Goal: Information Seeking & Learning: Learn about a topic

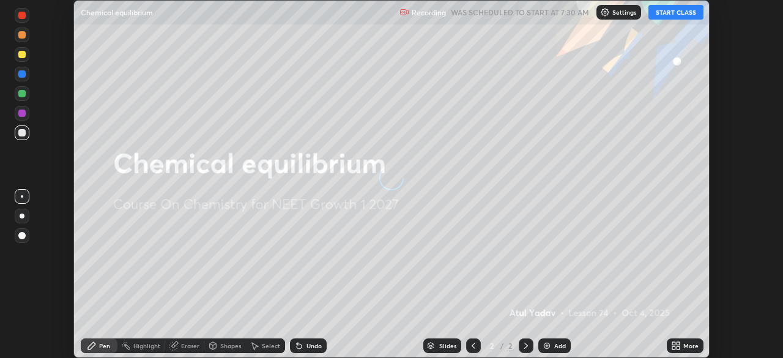
scroll to position [358, 782]
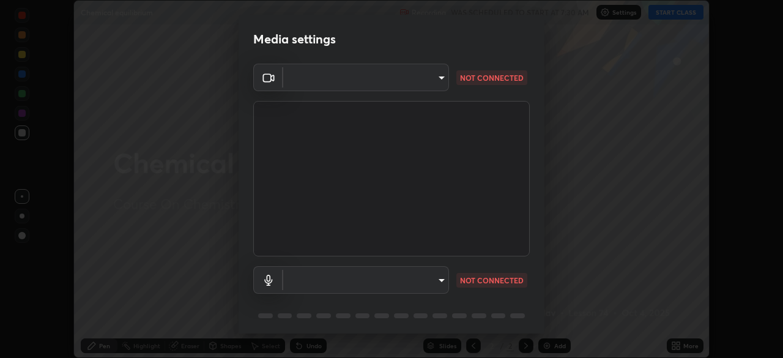
type input "4d23f86c49b2f8c2208dbd916c7a6d24929230ba114b62903854cf61f8e1dd2c"
type input "communications"
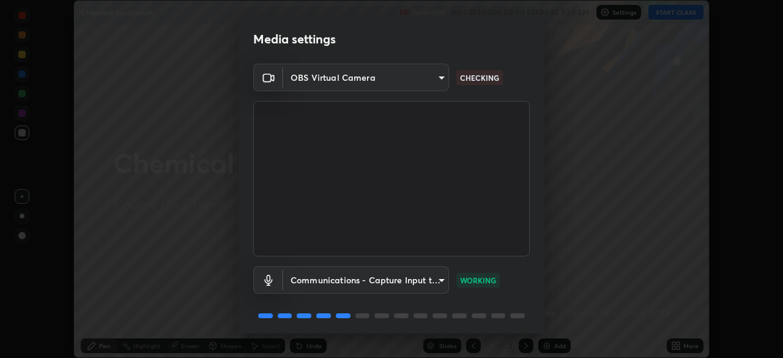
scroll to position [43, 0]
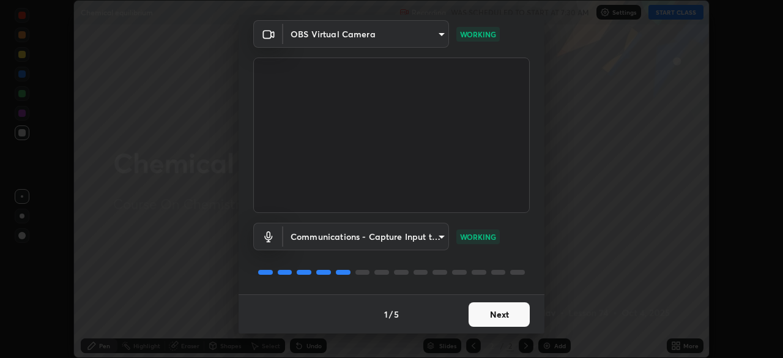
click at [511, 317] on button "Next" at bounding box center [499, 314] width 61 height 24
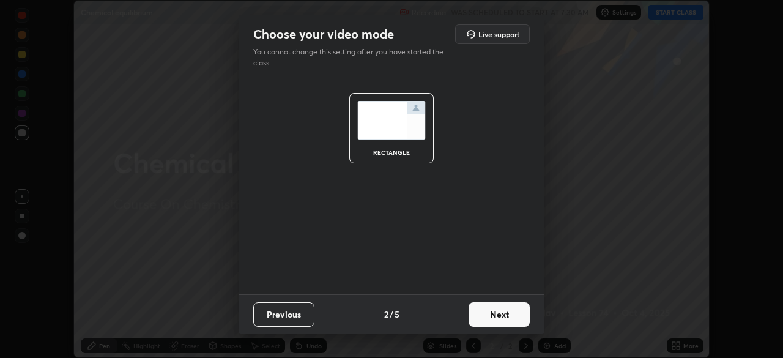
scroll to position [0, 0]
click at [513, 317] on button "Next" at bounding box center [499, 314] width 61 height 24
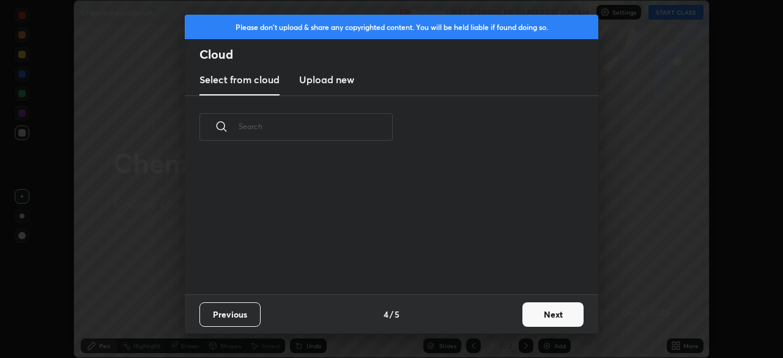
click at [523, 317] on button "Next" at bounding box center [552, 314] width 61 height 24
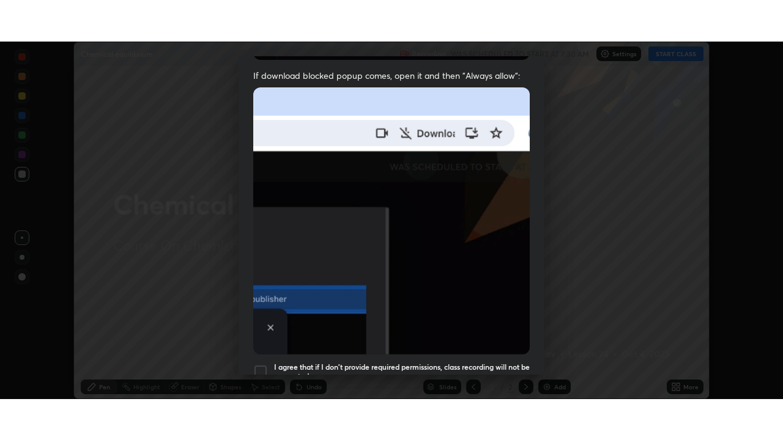
scroll to position [293, 0]
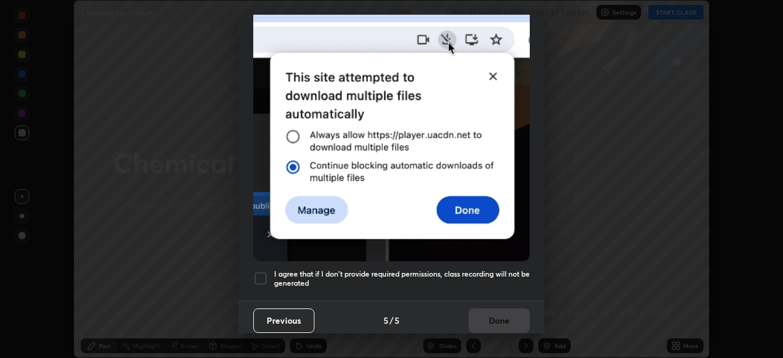
click at [496, 269] on h5 "I agree that if I don't provide required permissions, class recording will not …" at bounding box center [402, 278] width 256 height 19
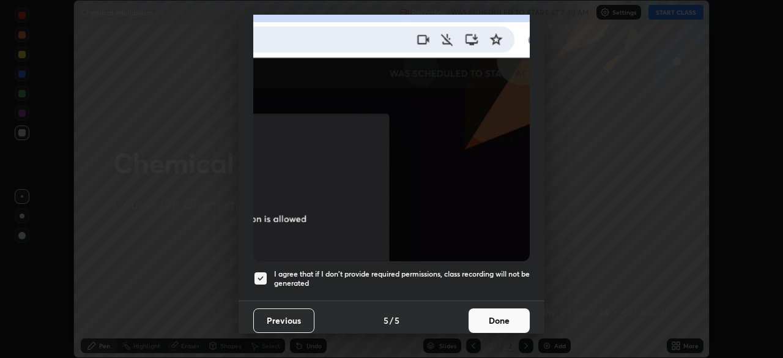
click at [497, 308] on button "Done" at bounding box center [499, 320] width 61 height 24
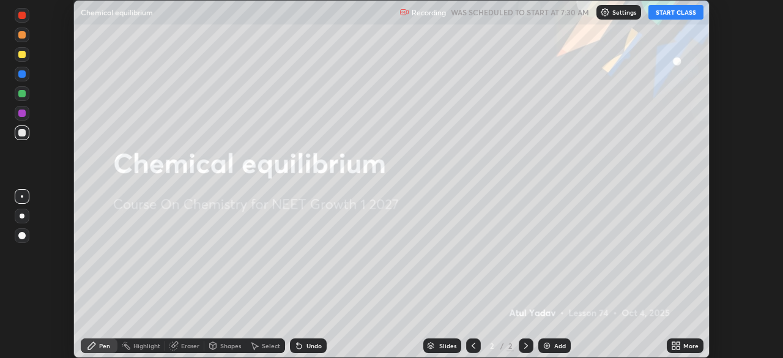
click at [686, 12] on button "START CLASS" at bounding box center [675, 12] width 55 height 15
click at [688, 346] on div "More" at bounding box center [690, 346] width 15 height 6
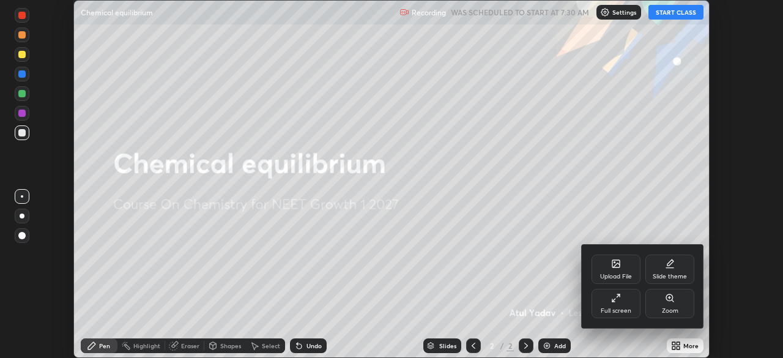
click at [622, 300] on div "Full screen" at bounding box center [616, 303] width 49 height 29
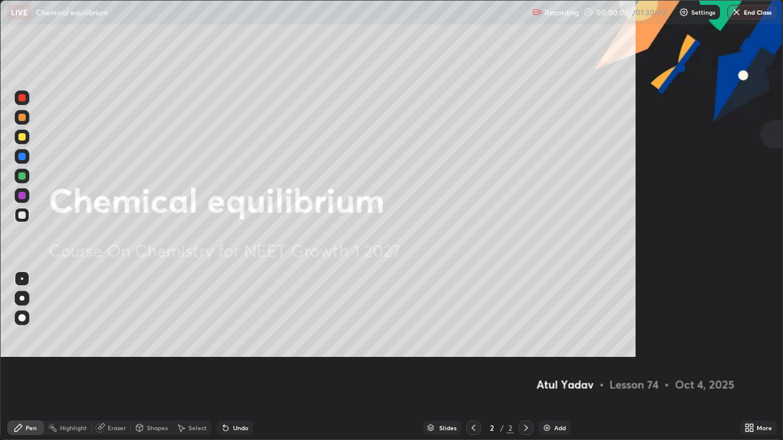
scroll to position [440, 783]
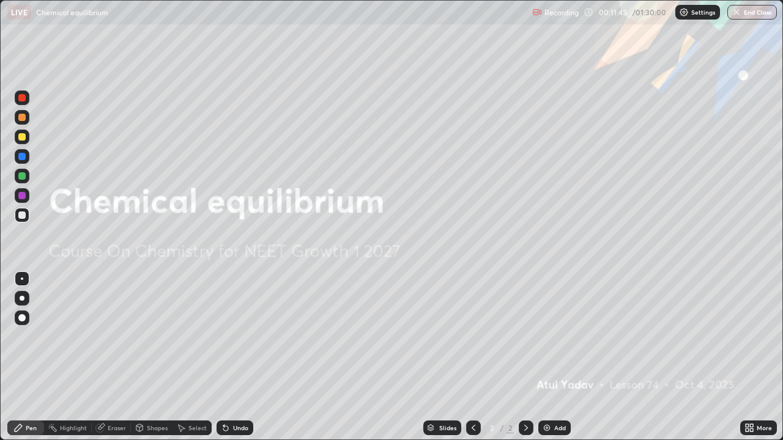
click at [519, 357] on div at bounding box center [526, 428] width 15 height 24
click at [552, 357] on div "Add" at bounding box center [554, 428] width 32 height 15
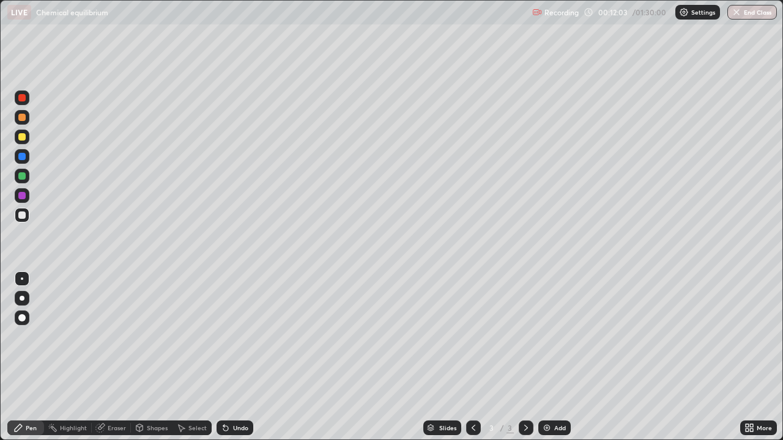
click at [23, 98] on div at bounding box center [21, 97] width 7 height 7
click at [22, 299] on div at bounding box center [22, 298] width 5 height 5
click at [23, 137] on div at bounding box center [21, 136] width 7 height 7
click at [231, 357] on div "Undo" at bounding box center [235, 428] width 37 height 15
click at [239, 357] on div "Undo" at bounding box center [240, 428] width 15 height 6
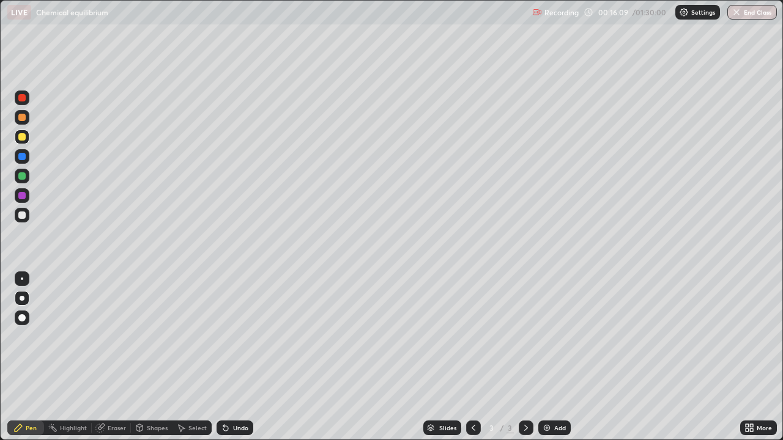
click at [238, 357] on div "Undo" at bounding box center [240, 428] width 15 height 6
click at [24, 177] on div at bounding box center [21, 176] width 7 height 7
click at [85, 357] on div "Highlight" at bounding box center [68, 428] width 48 height 15
click at [26, 176] on div at bounding box center [22, 176] width 15 height 15
click at [25, 197] on div at bounding box center [21, 195] width 7 height 7
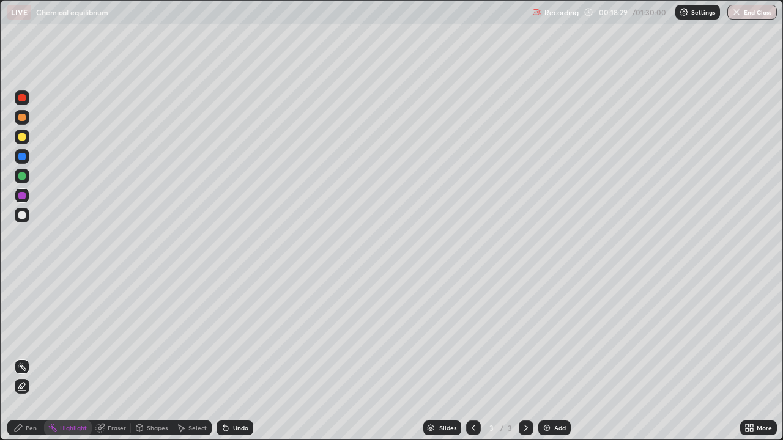
click at [28, 357] on div "Pen" at bounding box center [31, 428] width 11 height 6
click at [107, 357] on div "Eraser" at bounding box center [111, 428] width 39 height 24
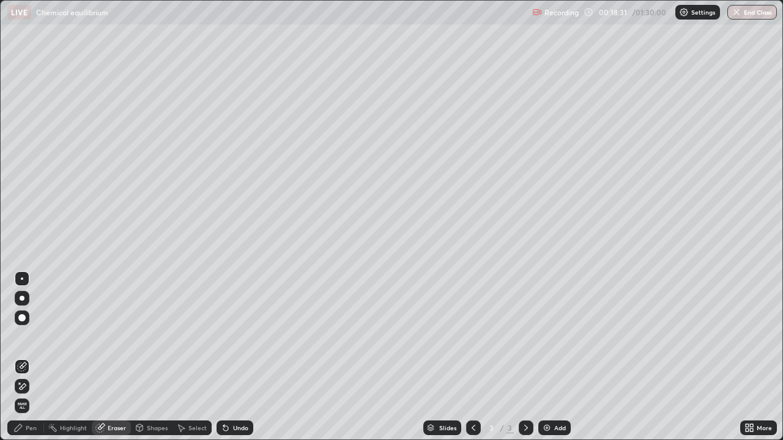
click at [29, 357] on div "Pen" at bounding box center [31, 428] width 11 height 6
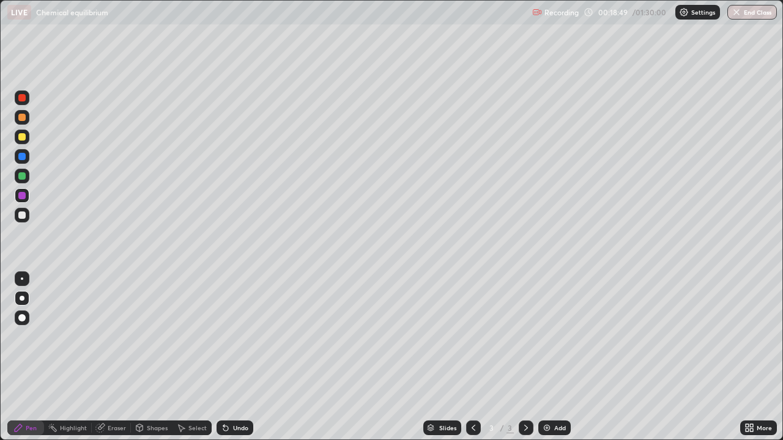
click at [280, 357] on div "Slides 3 / 3 Add" at bounding box center [496, 428] width 487 height 24
click at [363, 357] on div "Slides 3 / 3 Add" at bounding box center [496, 428] width 487 height 24
click at [25, 176] on div at bounding box center [21, 176] width 7 height 7
click at [119, 357] on div "Eraser" at bounding box center [117, 428] width 18 height 6
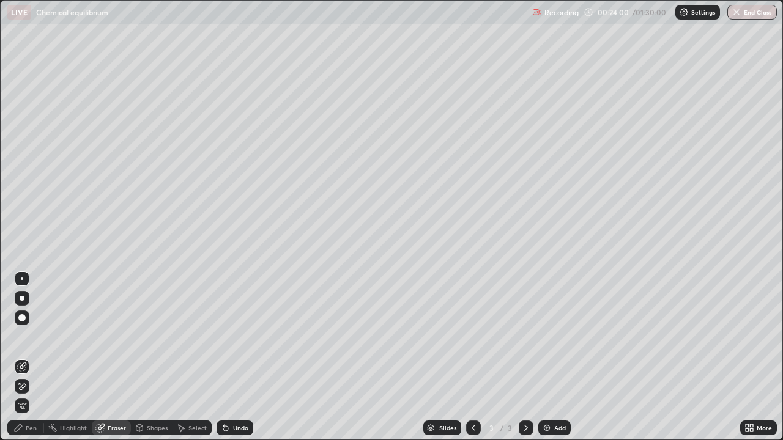
click at [237, 357] on div "Undo" at bounding box center [240, 428] width 15 height 6
click at [27, 357] on div "Pen" at bounding box center [31, 428] width 11 height 6
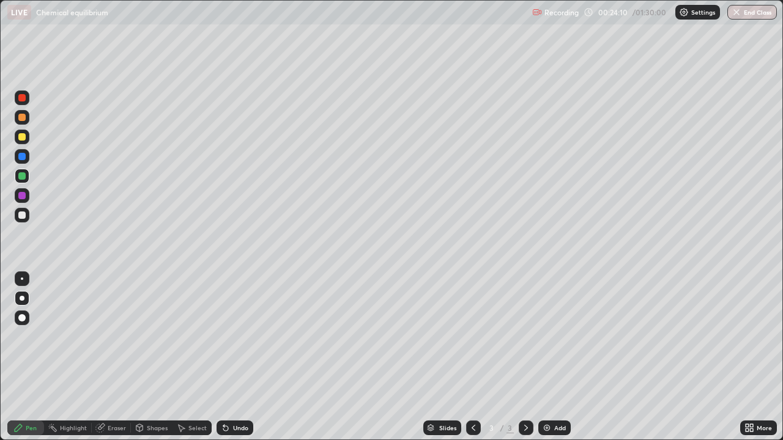
click at [27, 136] on div at bounding box center [22, 137] width 15 height 15
click at [551, 357] on div "Add" at bounding box center [554, 428] width 32 height 15
click at [26, 177] on div at bounding box center [22, 176] width 15 height 15
click at [25, 115] on div at bounding box center [21, 117] width 7 height 7
click at [233, 357] on div "Undo" at bounding box center [235, 428] width 37 height 15
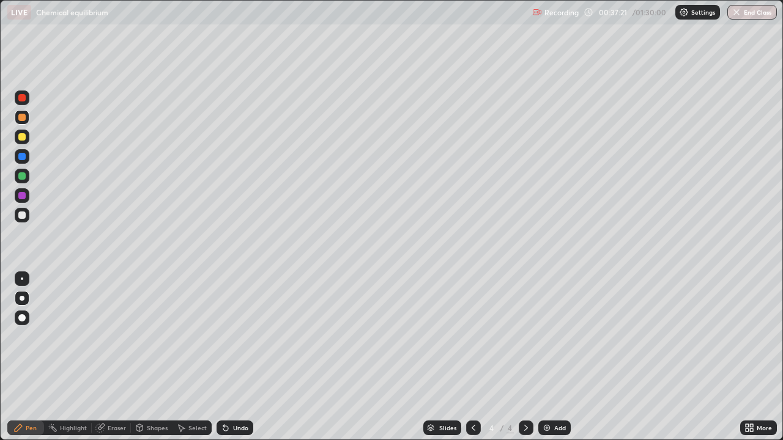
click at [231, 357] on div "Undo" at bounding box center [235, 428] width 37 height 15
click at [233, 357] on div "Undo" at bounding box center [240, 428] width 15 height 6
click at [224, 357] on icon at bounding box center [225, 428] width 5 height 5
click at [23, 157] on div at bounding box center [21, 156] width 7 height 7
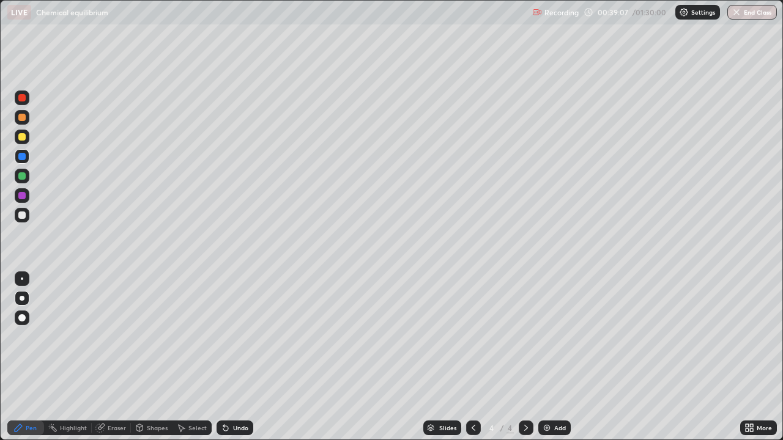
click at [102, 357] on icon at bounding box center [101, 427] width 7 height 6
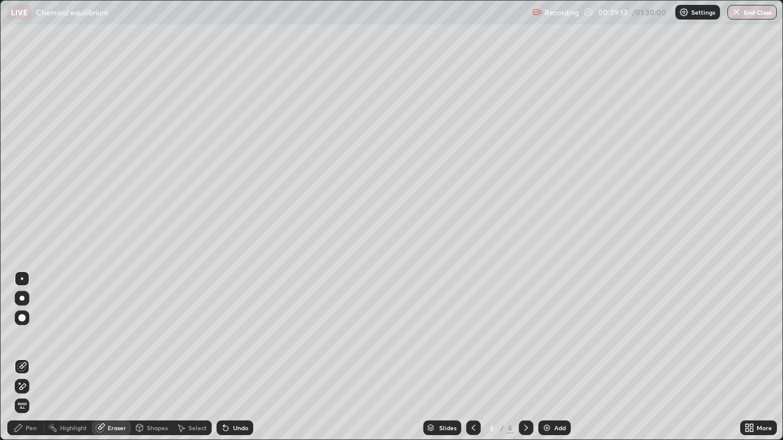
click at [22, 357] on icon at bounding box center [18, 428] width 10 height 10
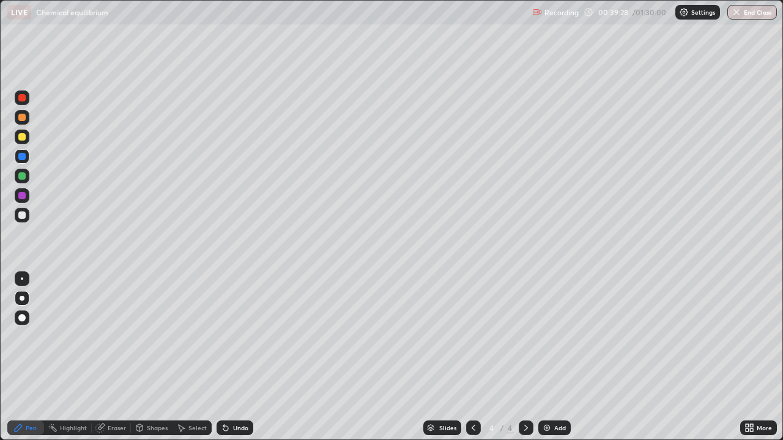
click at [112, 357] on div "Eraser" at bounding box center [117, 428] width 18 height 6
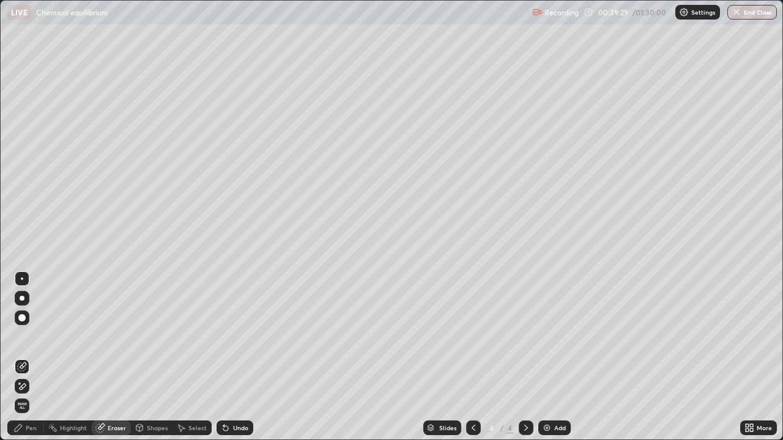
click at [18, 357] on icon at bounding box center [22, 387] width 10 height 10
click at [18, 357] on icon at bounding box center [18, 428] width 10 height 10
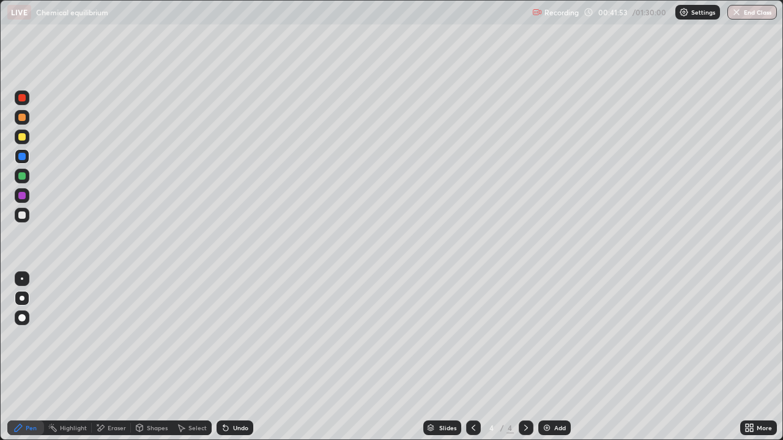
click at [228, 357] on icon at bounding box center [226, 428] width 10 height 10
click at [551, 357] on div "Add" at bounding box center [554, 428] width 32 height 15
click at [23, 135] on div at bounding box center [21, 136] width 7 height 7
click at [236, 357] on div "Undo" at bounding box center [240, 428] width 15 height 6
click at [31, 174] on div at bounding box center [22, 176] width 20 height 20
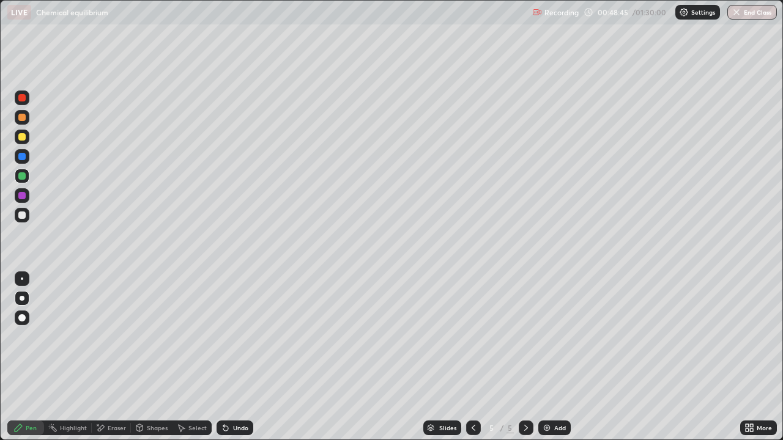
click at [227, 357] on icon at bounding box center [226, 428] width 10 height 10
click at [229, 357] on div "Undo" at bounding box center [235, 428] width 37 height 15
click at [28, 193] on div at bounding box center [22, 195] width 15 height 15
click at [115, 357] on div "Eraser" at bounding box center [117, 428] width 18 height 6
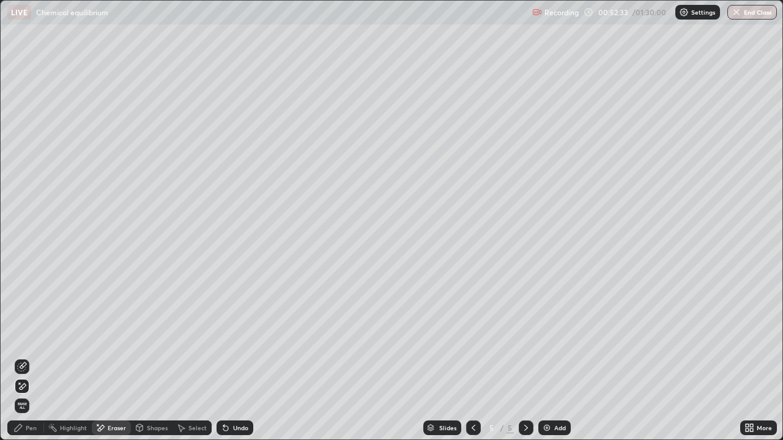
click at [22, 357] on icon at bounding box center [18, 428] width 10 height 10
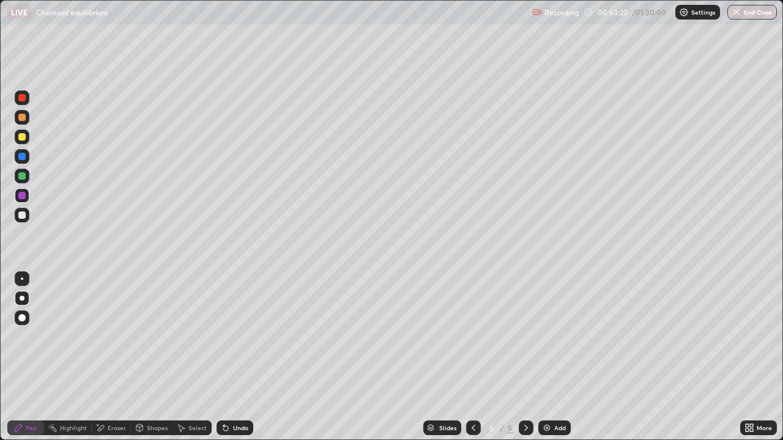
click at [21, 117] on div at bounding box center [21, 117] width 7 height 7
click at [24, 137] on div at bounding box center [21, 136] width 7 height 7
click at [547, 357] on img at bounding box center [547, 428] width 10 height 10
click at [472, 357] on icon at bounding box center [474, 428] width 4 height 6
click at [28, 174] on div at bounding box center [22, 176] width 15 height 15
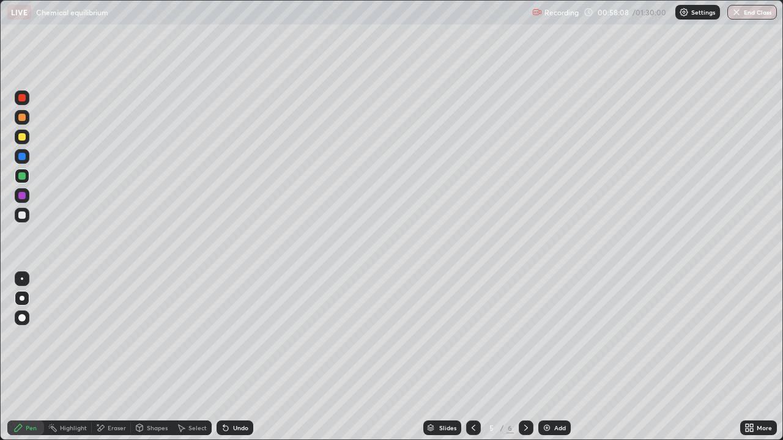
click at [245, 357] on div "Undo" at bounding box center [240, 428] width 15 height 6
click at [113, 357] on div "Eraser" at bounding box center [117, 428] width 18 height 6
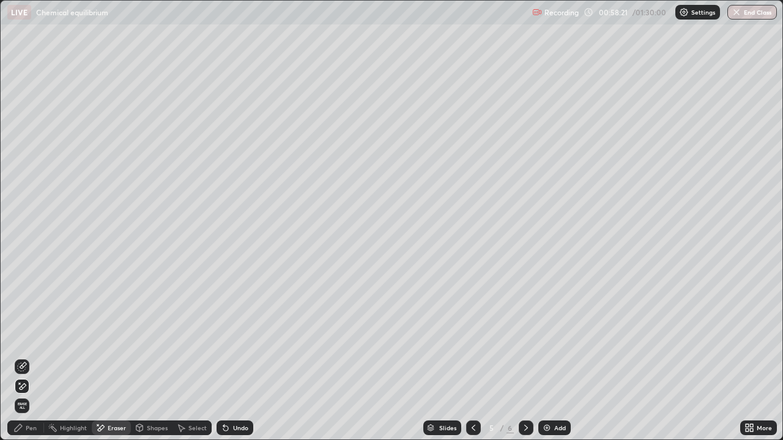
click at [23, 357] on icon at bounding box center [18, 428] width 10 height 10
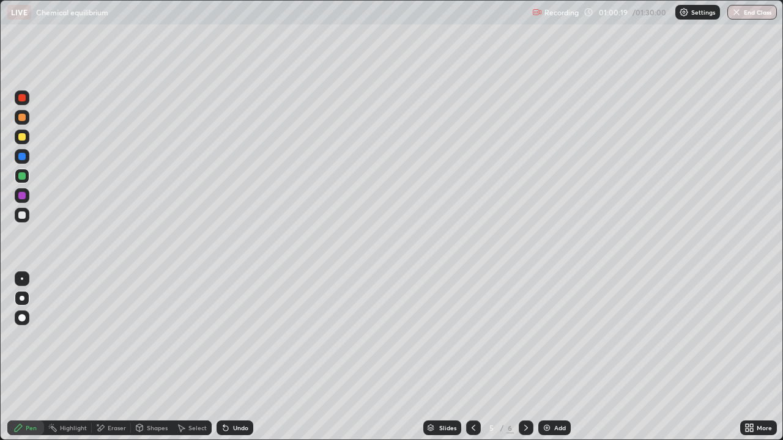
click at [116, 357] on div "Eraser" at bounding box center [111, 428] width 39 height 15
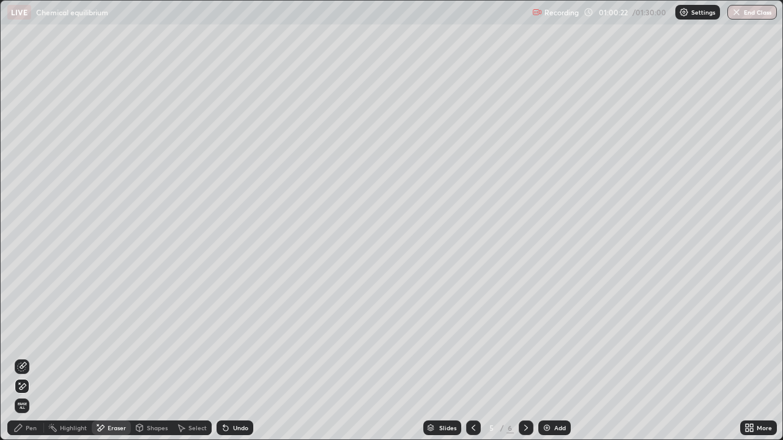
click at [23, 357] on icon at bounding box center [18, 428] width 10 height 10
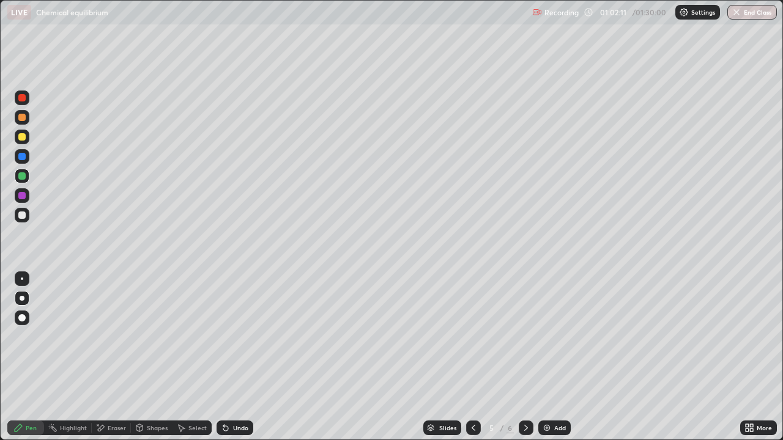
click at [240, 357] on div "Undo" at bounding box center [235, 428] width 37 height 15
click at [242, 357] on div "Undo" at bounding box center [235, 428] width 37 height 15
click at [236, 357] on div "Undo" at bounding box center [240, 428] width 15 height 6
click at [111, 357] on div "Eraser" at bounding box center [111, 428] width 39 height 15
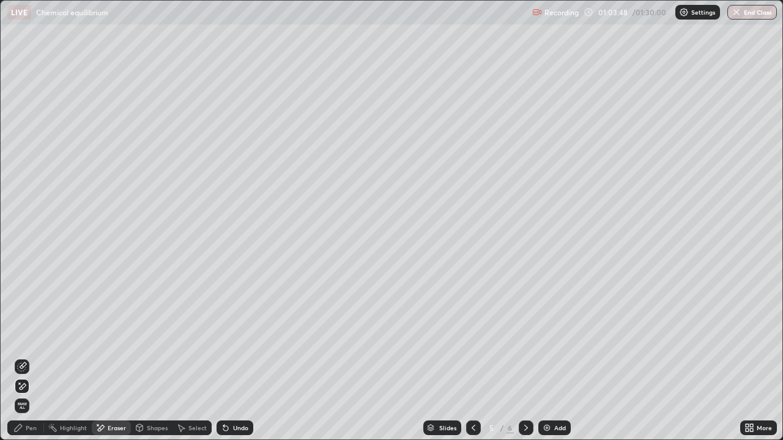
click at [33, 357] on div "Pen" at bounding box center [31, 428] width 11 height 6
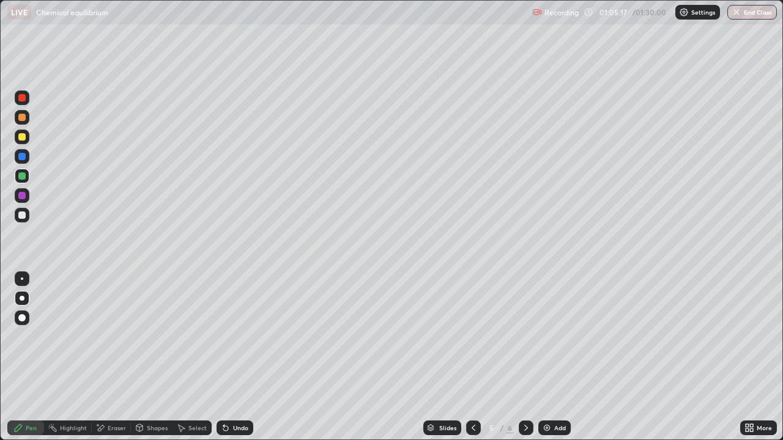
click at [525, 357] on icon at bounding box center [526, 428] width 4 height 6
click at [547, 357] on img at bounding box center [547, 428] width 10 height 10
click at [28, 155] on div at bounding box center [22, 156] width 15 height 15
click at [23, 176] on div at bounding box center [21, 176] width 7 height 7
click at [231, 357] on div "Undo" at bounding box center [235, 428] width 37 height 15
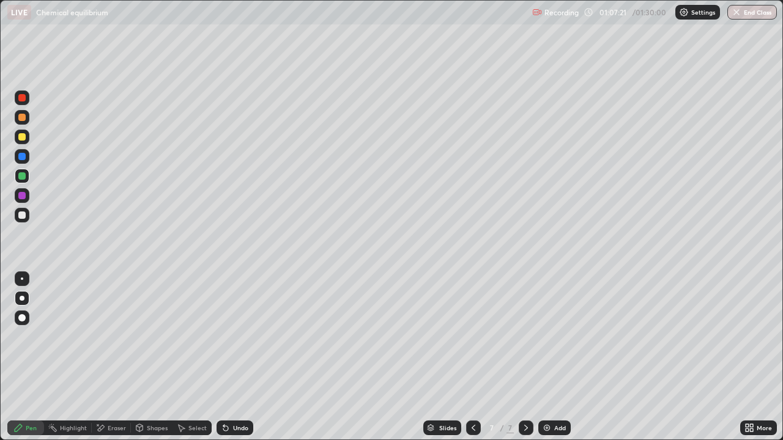
click at [224, 357] on icon at bounding box center [225, 428] width 5 height 5
click at [234, 357] on div "Undo" at bounding box center [240, 428] width 15 height 6
click at [230, 357] on div "Undo" at bounding box center [235, 428] width 37 height 15
click at [229, 357] on div "Undo" at bounding box center [235, 428] width 37 height 15
click at [544, 357] on img at bounding box center [547, 428] width 10 height 10
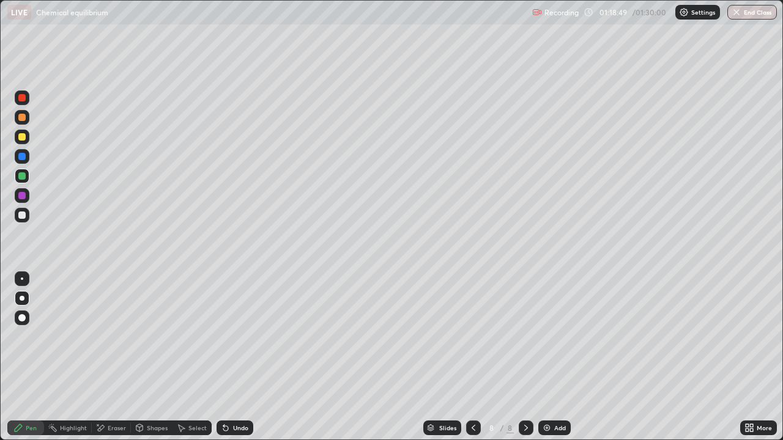
click at [472, 357] on icon at bounding box center [474, 428] width 10 height 10
click at [525, 357] on icon at bounding box center [526, 428] width 10 height 10
click at [234, 357] on div "Undo" at bounding box center [240, 428] width 15 height 6
click at [27, 136] on div at bounding box center [22, 137] width 15 height 15
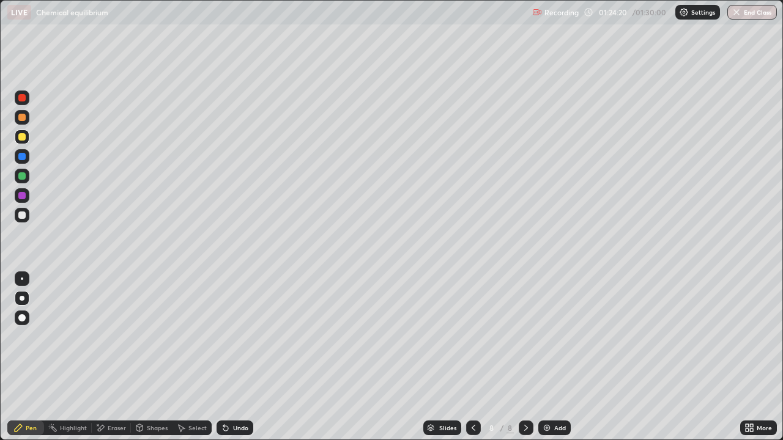
click at [472, 357] on icon at bounding box center [474, 428] width 10 height 10
click at [525, 357] on icon at bounding box center [526, 428] width 10 height 10
click at [737, 15] on img "button" at bounding box center [737, 12] width 10 height 10
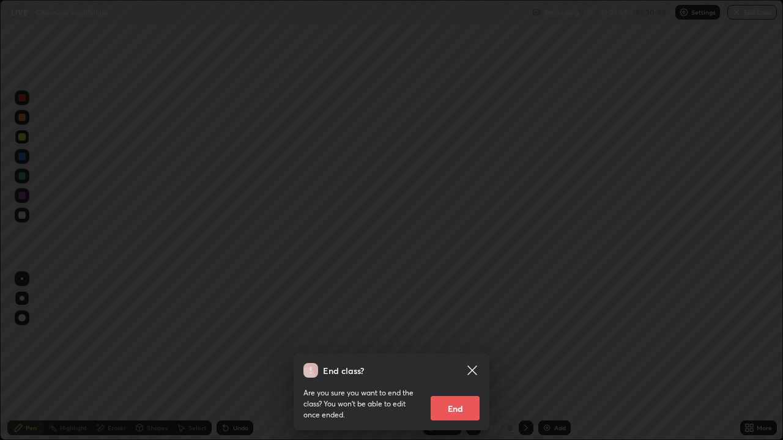
click at [456, 357] on button "End" at bounding box center [455, 408] width 49 height 24
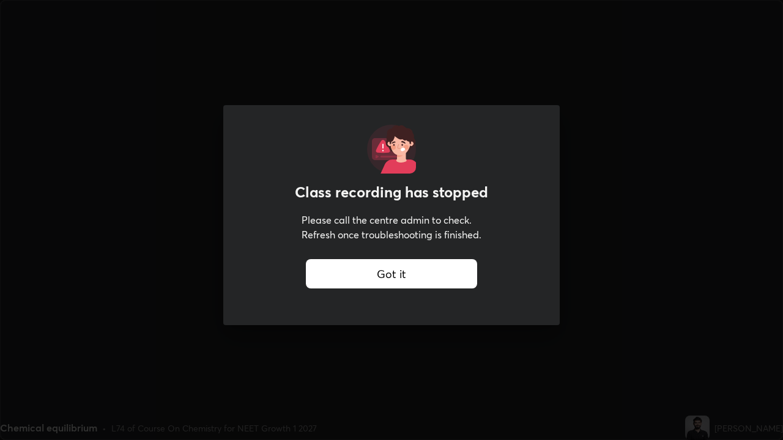
click at [424, 276] on div "Got it" at bounding box center [391, 273] width 171 height 29
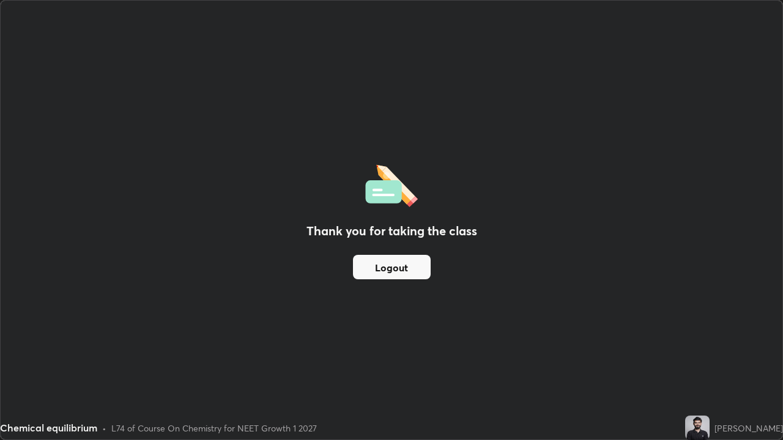
click at [377, 273] on button "Logout" at bounding box center [392, 267] width 78 height 24
click at [384, 265] on button "Logout" at bounding box center [392, 267] width 78 height 24
click at [387, 265] on button "Logout" at bounding box center [392, 267] width 78 height 24
